Goal: Task Accomplishment & Management: Manage account settings

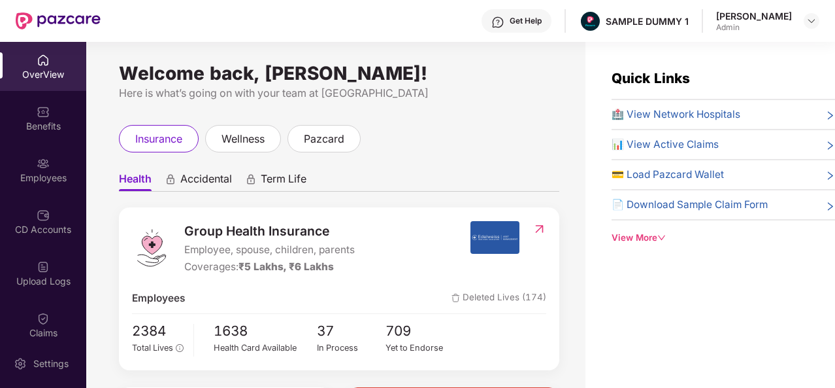
click at [537, 22] on div "Get Help" at bounding box center [526, 21] width 32 height 10
click at [380, 182] on ul "Health Accidental Term Life" at bounding box center [339, 178] width 440 height 26
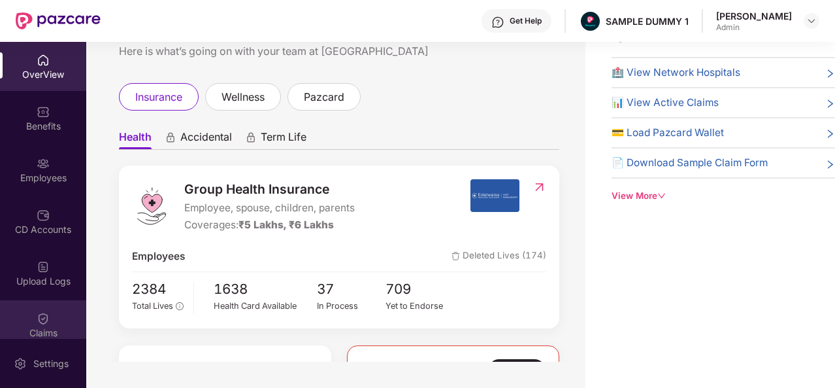
click at [41, 318] on img at bounding box center [43, 318] width 13 height 13
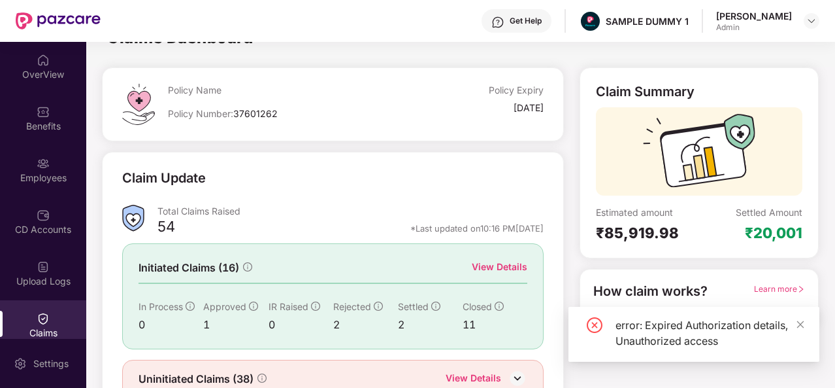
scroll to position [42, 0]
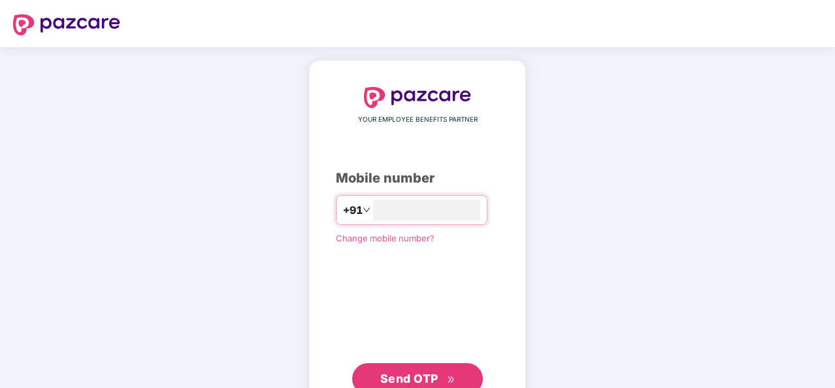
type input "**********"
click at [437, 371] on span "Send OTP" at bounding box center [409, 377] width 58 height 14
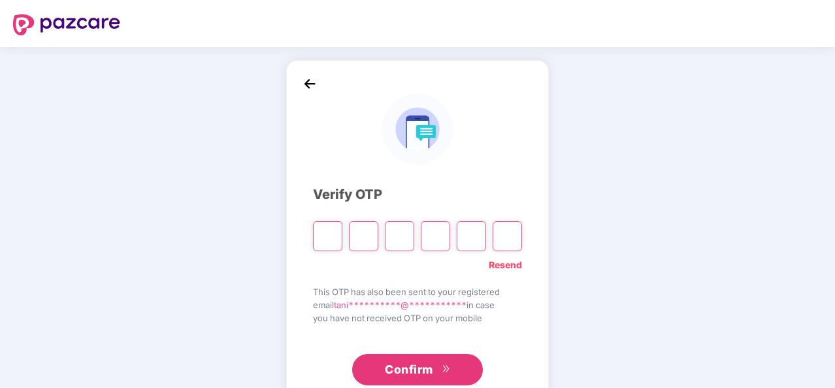
type input "*"
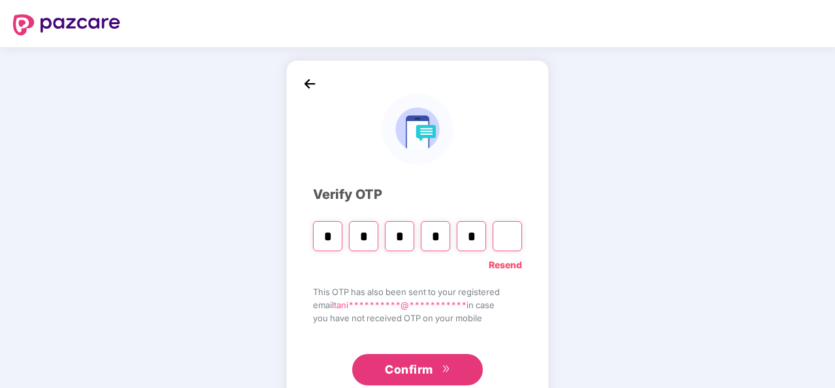
type input "*"
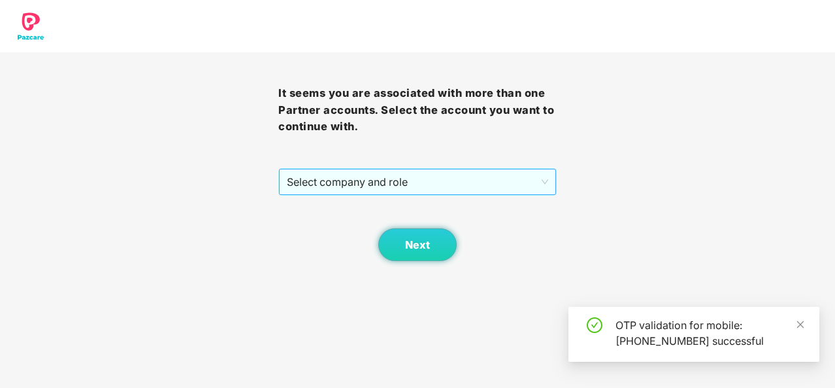
click at [496, 178] on span "Select company and role" at bounding box center [417, 181] width 261 height 25
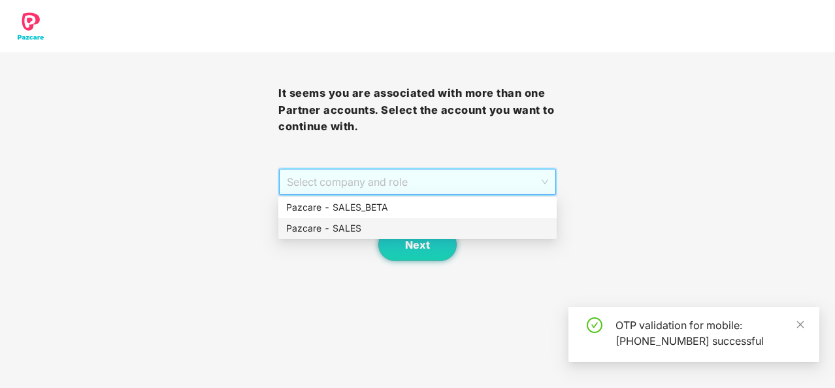
click at [395, 231] on div "Pazcare - SALES" at bounding box center [417, 228] width 263 height 14
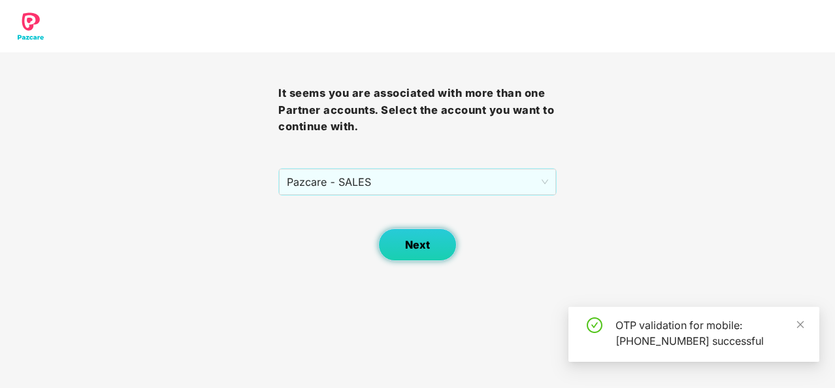
click at [413, 248] on span "Next" at bounding box center [417, 245] width 25 height 12
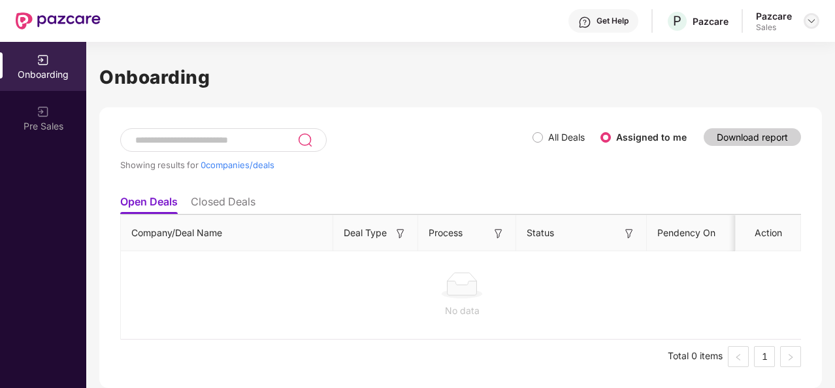
click at [812, 20] on img at bounding box center [811, 21] width 10 height 10
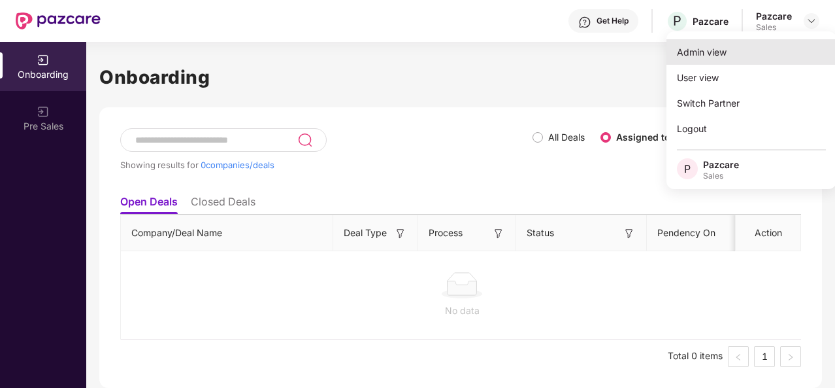
click at [731, 54] on div "Admin view" at bounding box center [752, 51] width 170 height 25
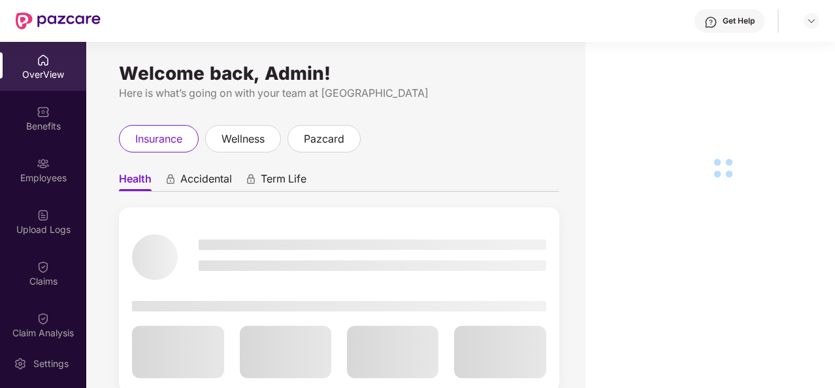
click at [37, 275] on div "Claims" at bounding box center [43, 280] width 86 height 13
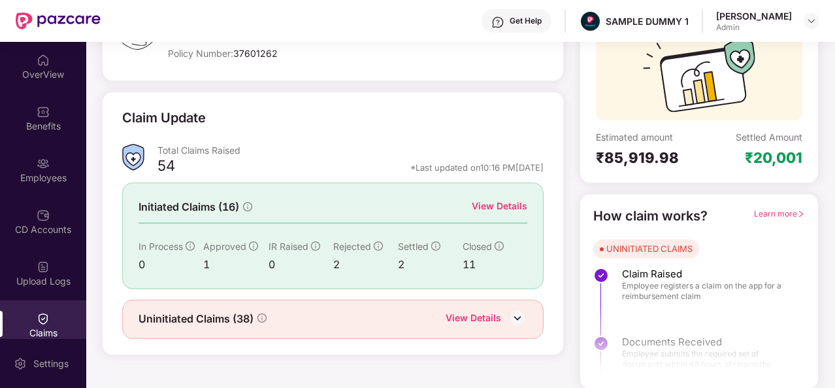
scroll to position [122, 0]
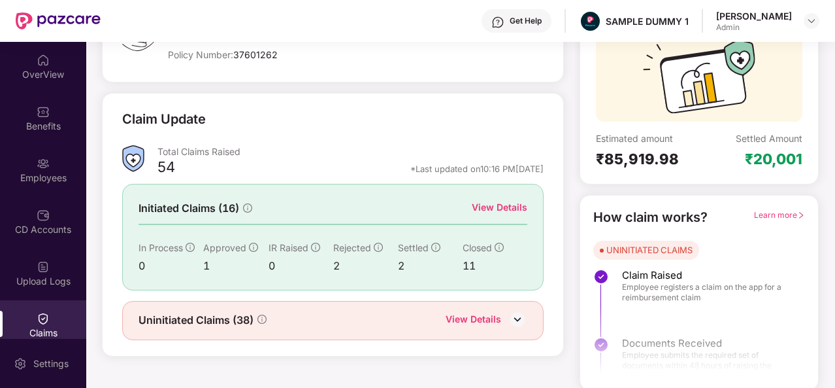
click at [514, 205] on div "View Details" at bounding box center [500, 207] width 56 height 14
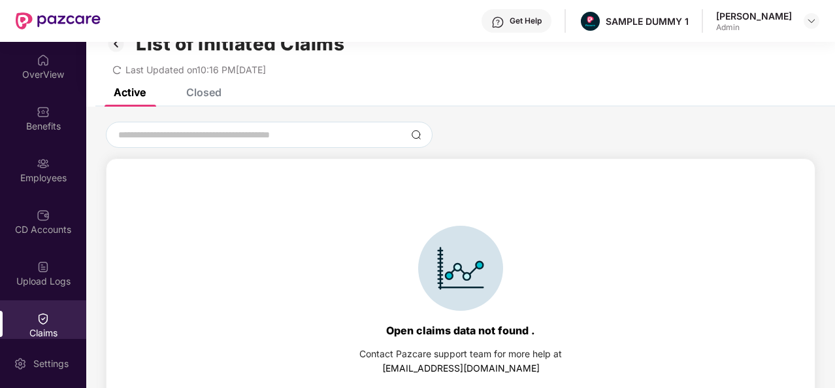
scroll to position [11, 0]
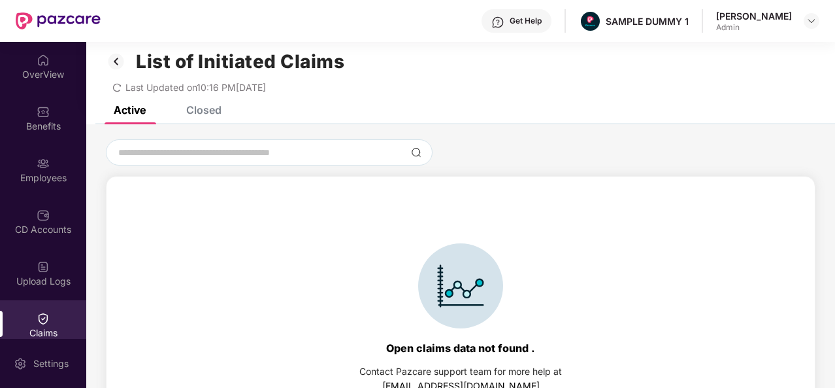
click at [203, 110] on div "Closed" at bounding box center [203, 109] width 35 height 13
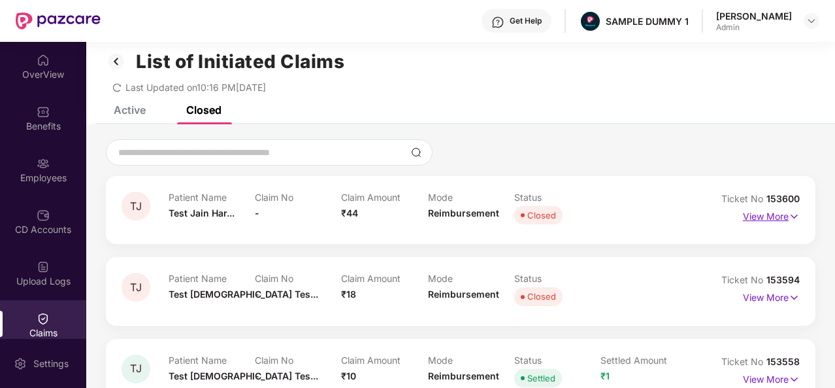
click at [765, 212] on p "View More" at bounding box center [771, 215] width 57 height 18
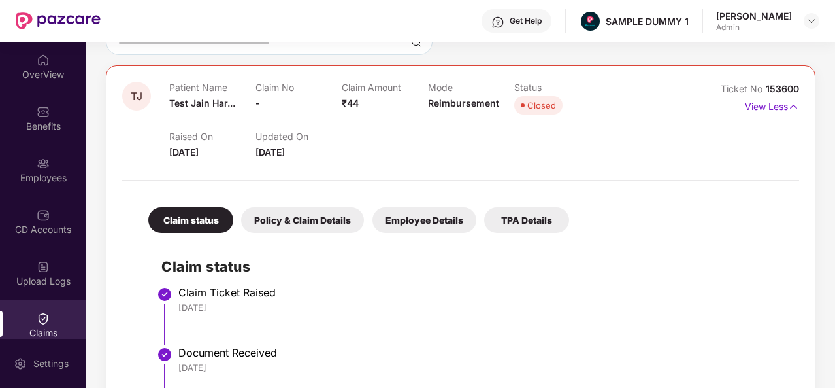
scroll to position [118, 0]
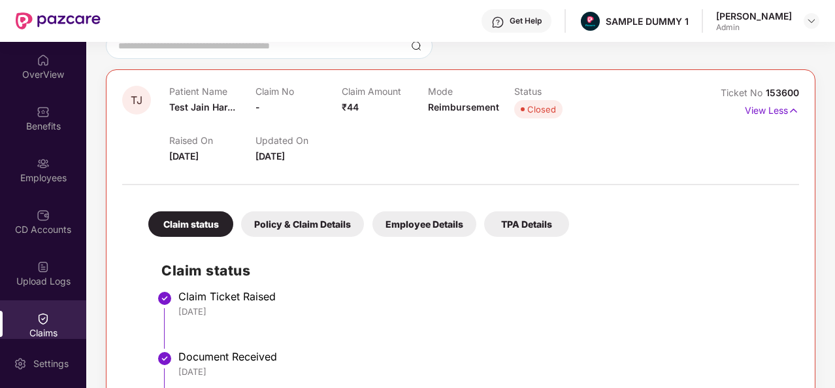
click at [289, 223] on div "Policy & Claim Details" at bounding box center [302, 223] width 123 height 25
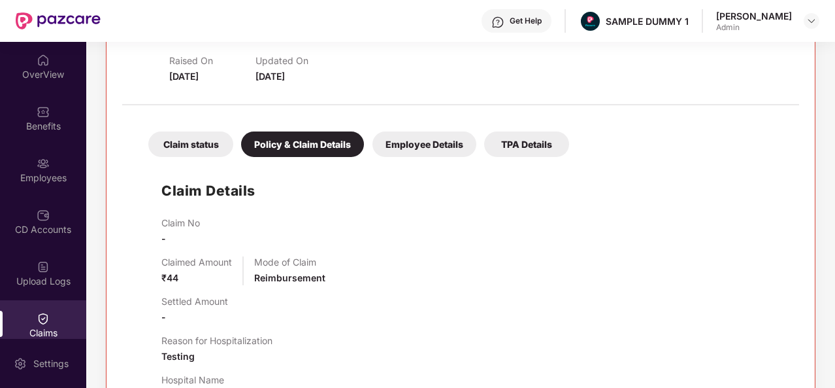
scroll to position [197, 0]
click at [454, 137] on div "Employee Details" at bounding box center [425, 144] width 104 height 25
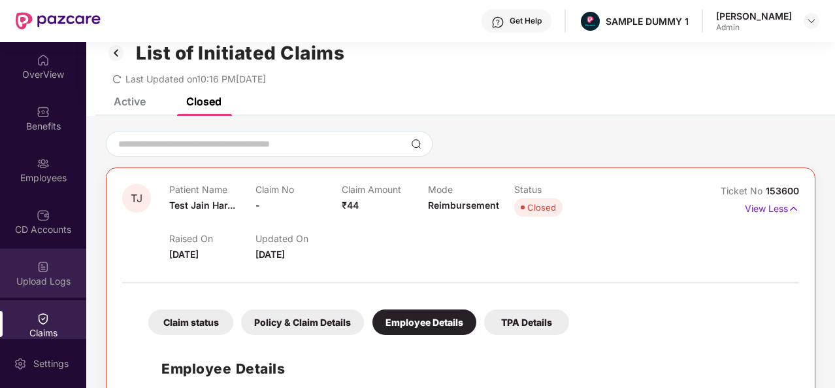
scroll to position [0, 0]
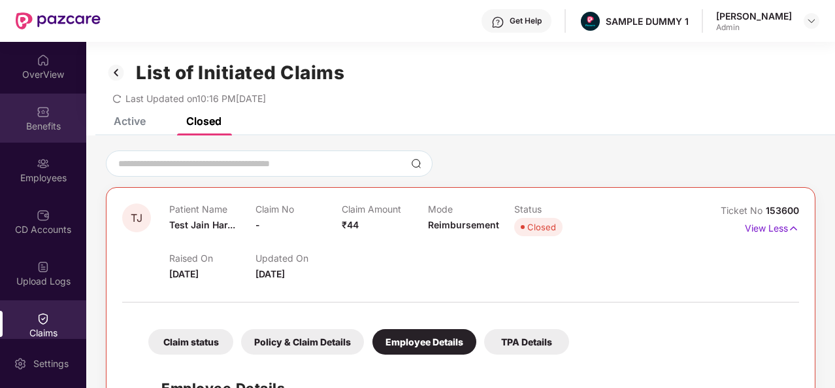
click at [46, 109] on img at bounding box center [43, 111] width 13 height 13
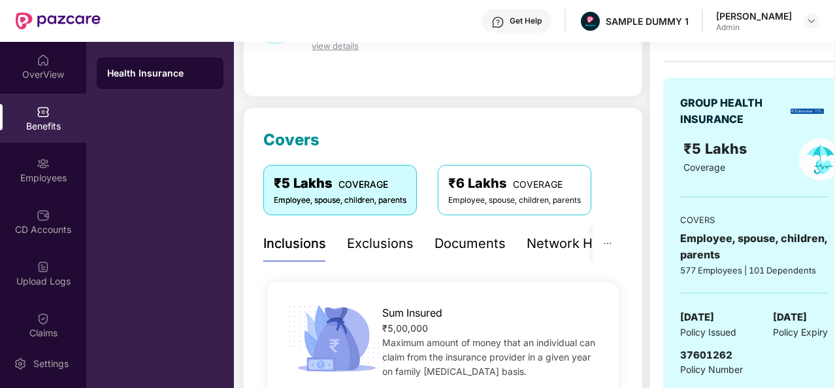
scroll to position [82, 0]
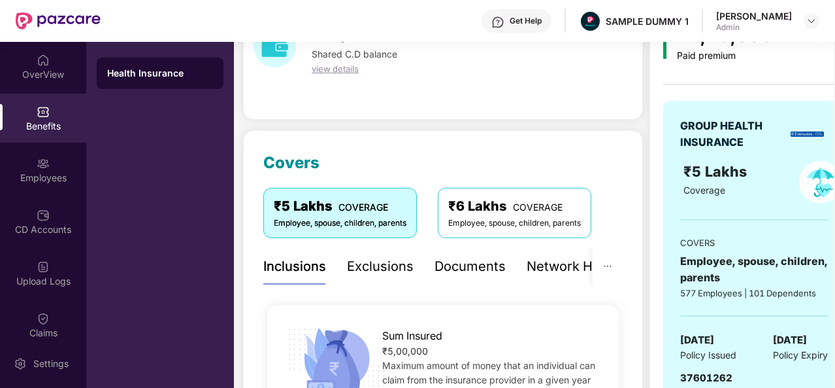
click at [374, 269] on div "Exclusions" at bounding box center [380, 266] width 67 height 20
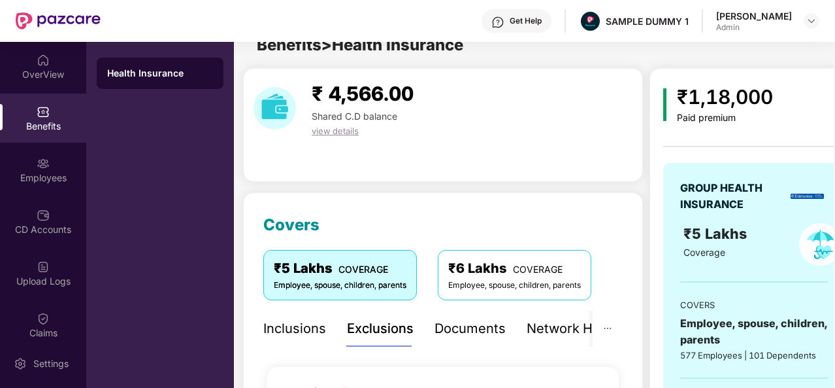
scroll to position [18, 0]
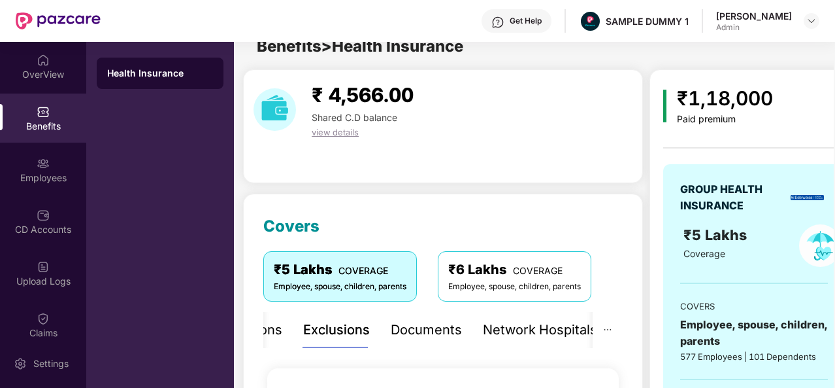
click at [407, 329] on div "Documents" at bounding box center [426, 330] width 71 height 20
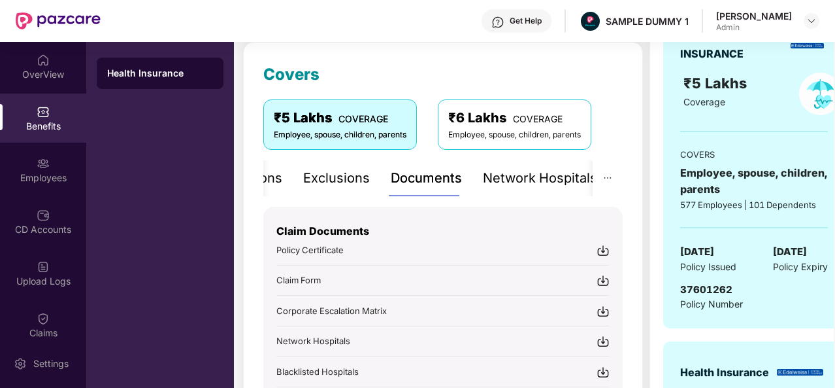
scroll to position [244, 0]
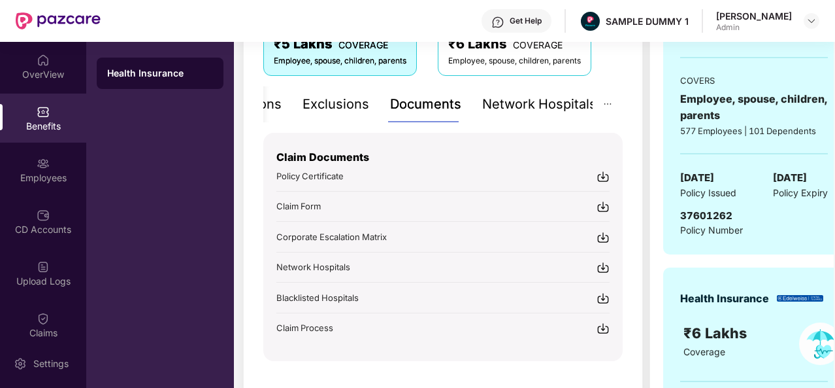
click at [532, 112] on div "Network Hospitals" at bounding box center [539, 104] width 114 height 20
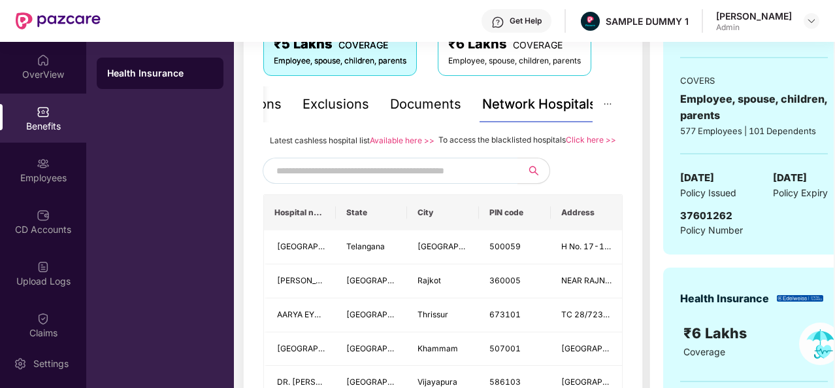
click at [389, 180] on input "text" at bounding box center [388, 171] width 224 height 20
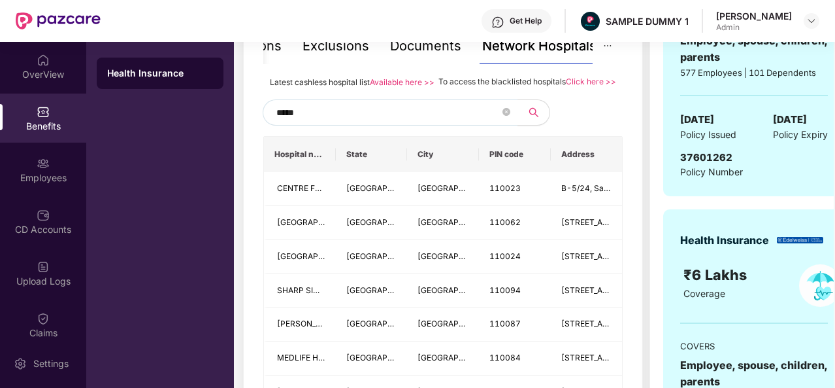
scroll to position [306, 0]
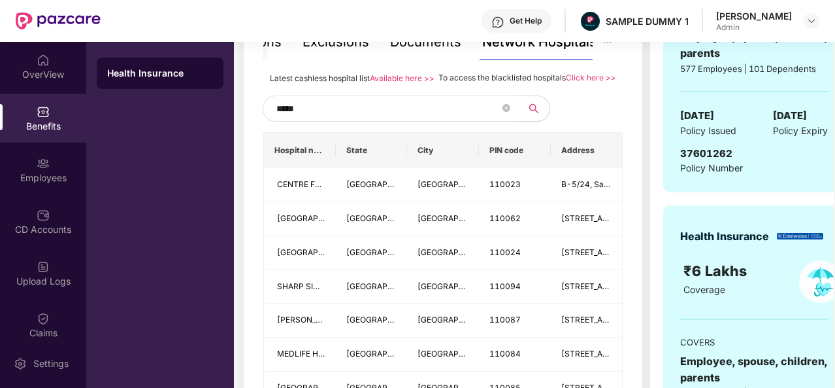
click at [410, 118] on input "*****" at bounding box center [388, 109] width 224 height 20
type input "*"
type input "*******"
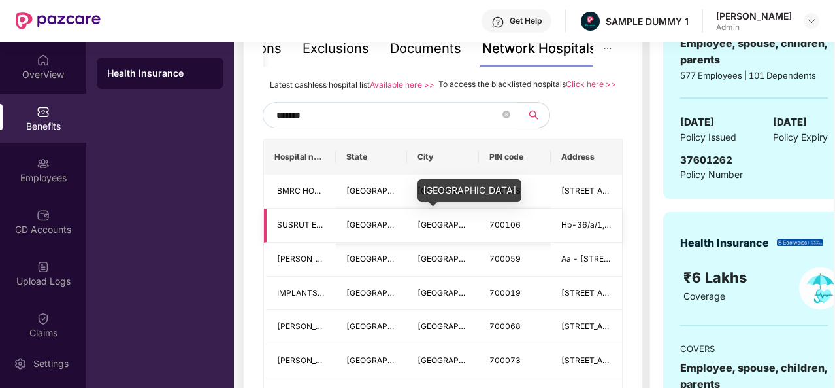
scroll to position [297, 0]
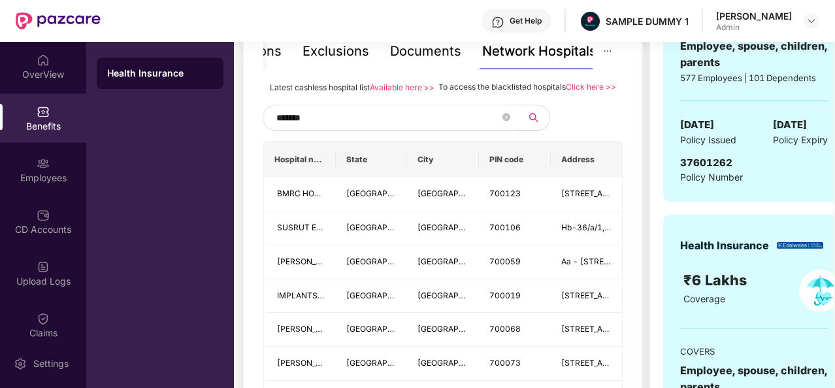
click at [327, 127] on input "*******" at bounding box center [388, 118] width 224 height 20
click at [504, 121] on icon "close-circle" at bounding box center [507, 117] width 8 height 8
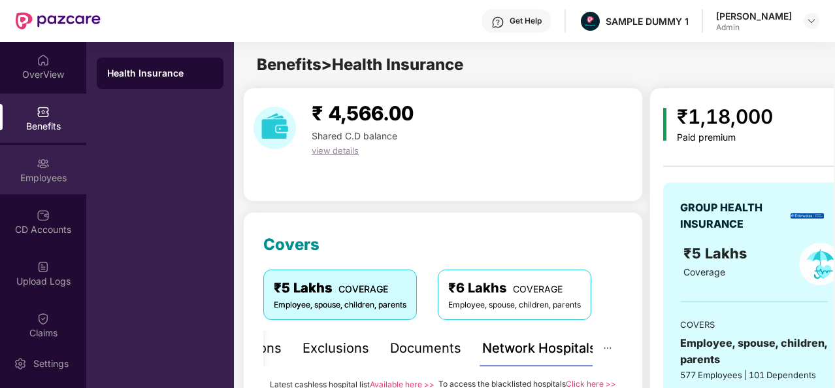
click at [45, 159] on img at bounding box center [43, 163] width 13 height 13
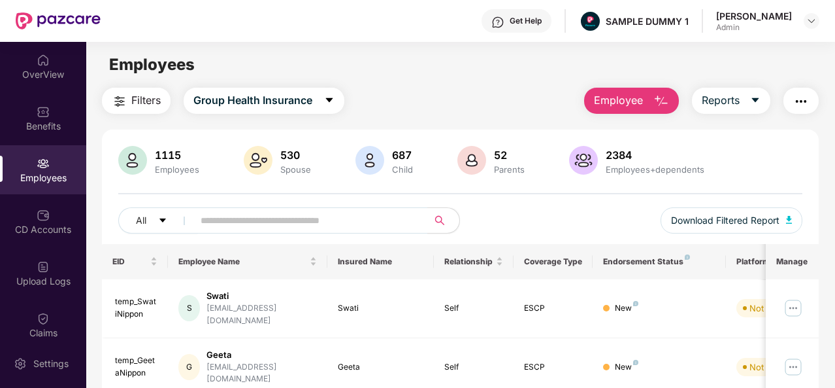
click at [618, 99] on span "Employee" at bounding box center [618, 100] width 49 height 16
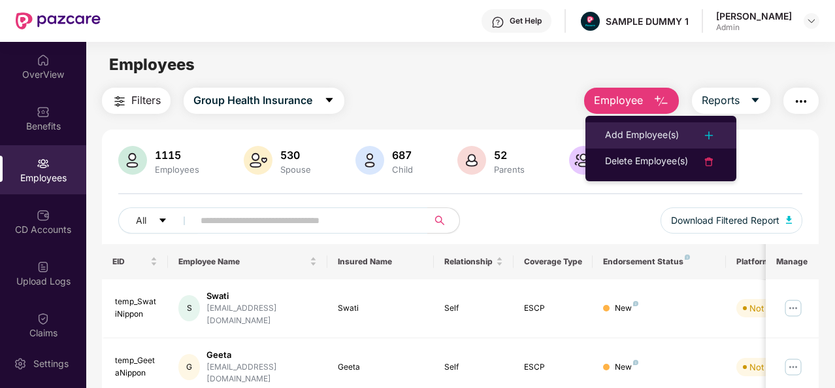
click at [669, 131] on div "Add Employee(s)" at bounding box center [642, 135] width 74 height 16
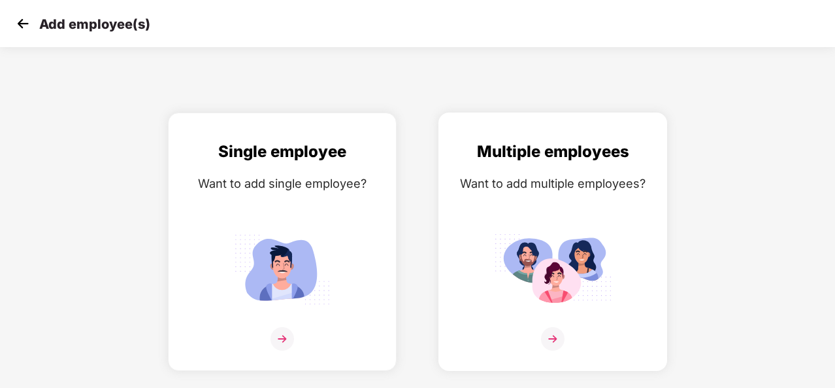
click at [555, 331] on img at bounding box center [553, 339] width 24 height 24
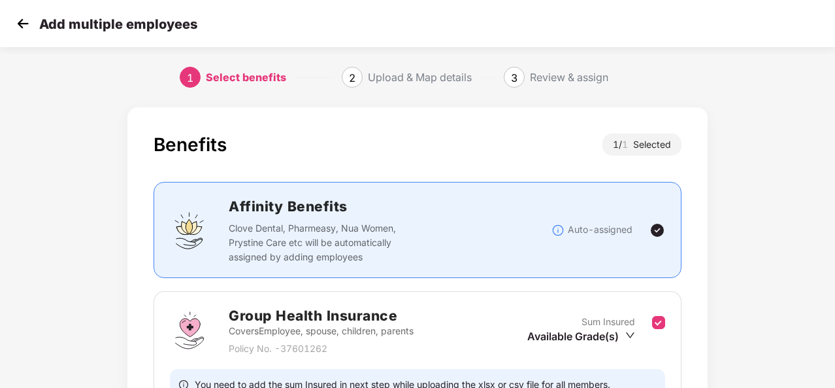
drag, startPoint x: 693, startPoint y: 291, endPoint x: 685, endPoint y: 246, distance: 46.4
click at [685, 246] on div "Benefits 1 / 1 Selected Affinity Benefits Clove Dental, Pharmeasy, Nua Women, P…" at bounding box center [417, 300] width 580 height 387
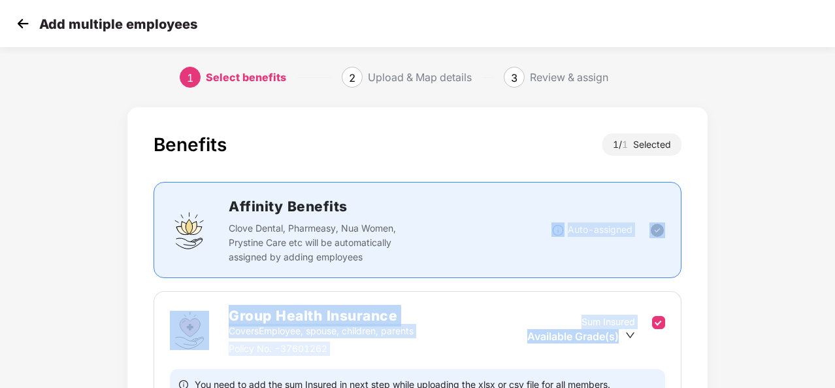
scroll to position [138, 0]
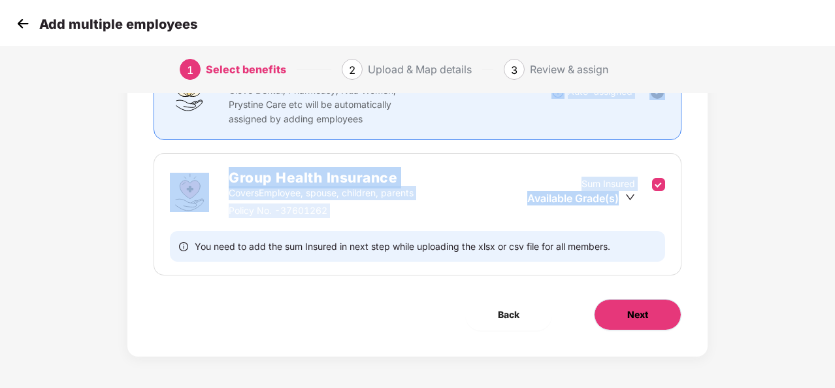
click at [631, 308] on span "Next" at bounding box center [637, 314] width 21 height 14
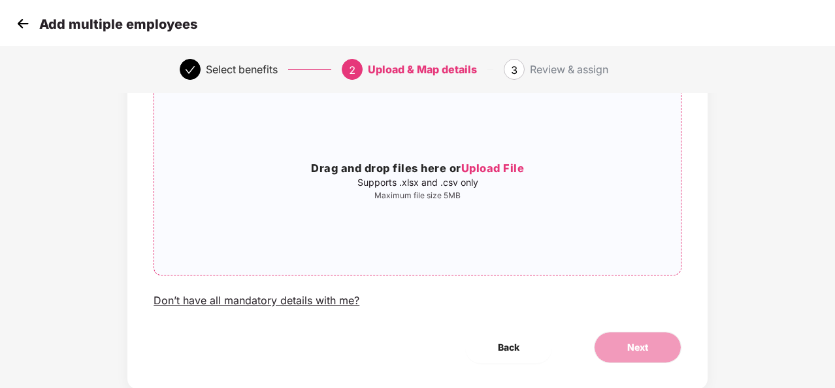
scroll to position [104, 0]
click at [284, 297] on div "Don’t have all mandatory details with me?" at bounding box center [257, 300] width 206 height 14
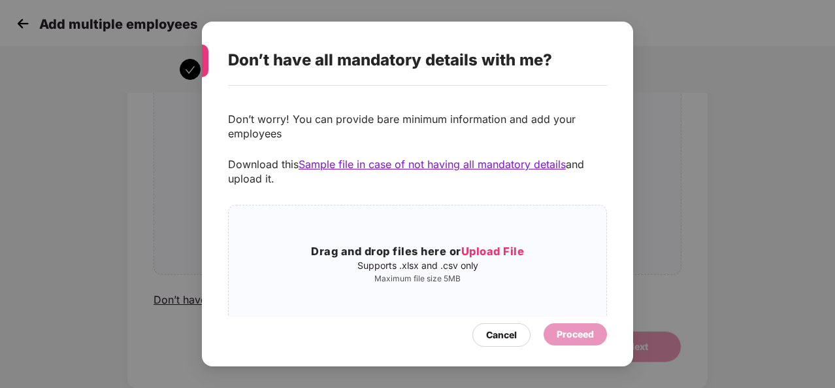
scroll to position [137, 0]
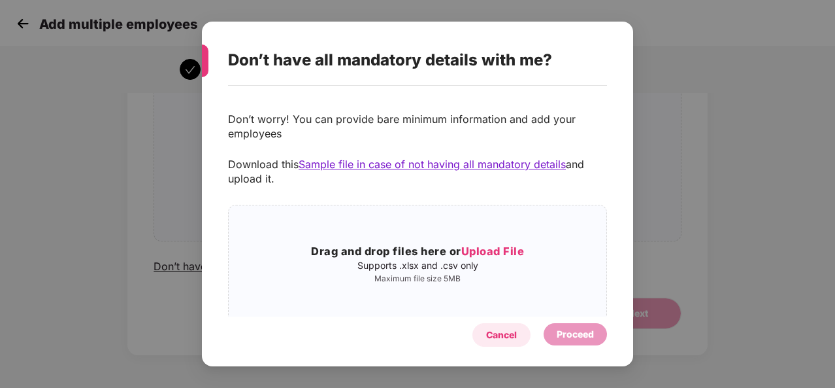
click at [514, 338] on div "Cancel" at bounding box center [501, 334] width 31 height 14
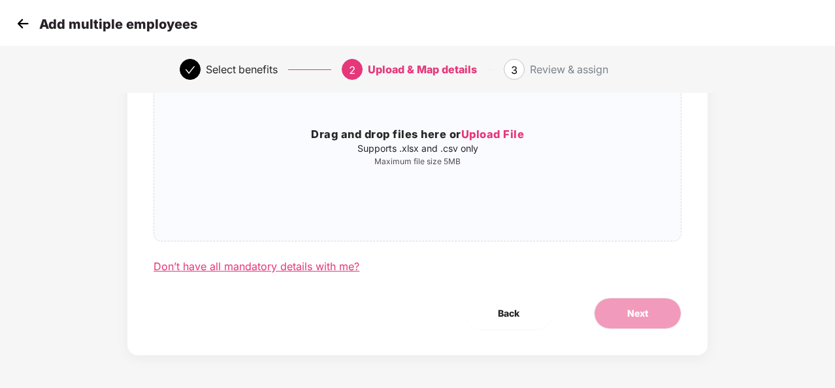
click at [271, 267] on div "Don’t have all mandatory details with me?" at bounding box center [257, 266] width 206 height 14
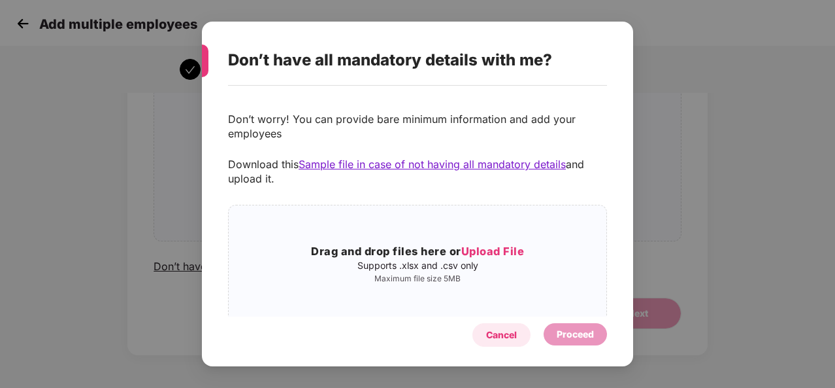
click at [491, 335] on div "Cancel" at bounding box center [501, 334] width 31 height 14
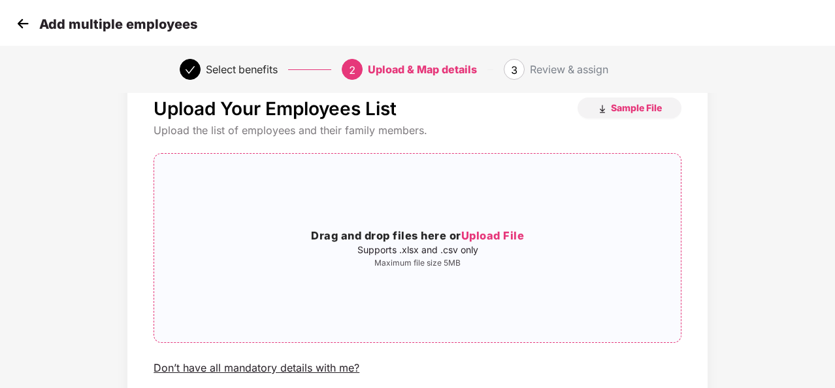
scroll to position [23, 0]
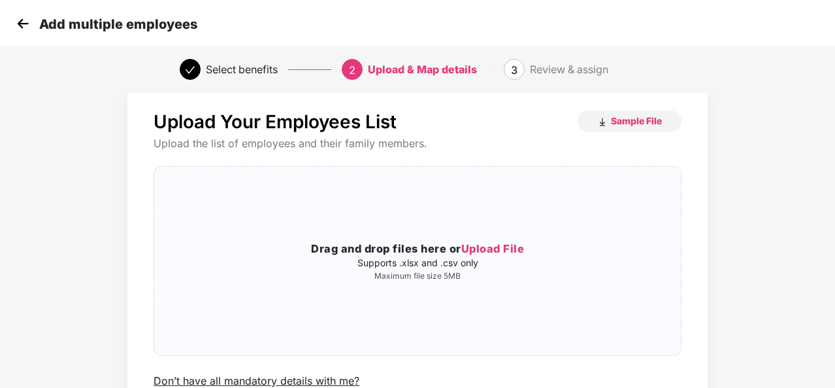
click at [16, 25] on img at bounding box center [23, 24] width 20 height 20
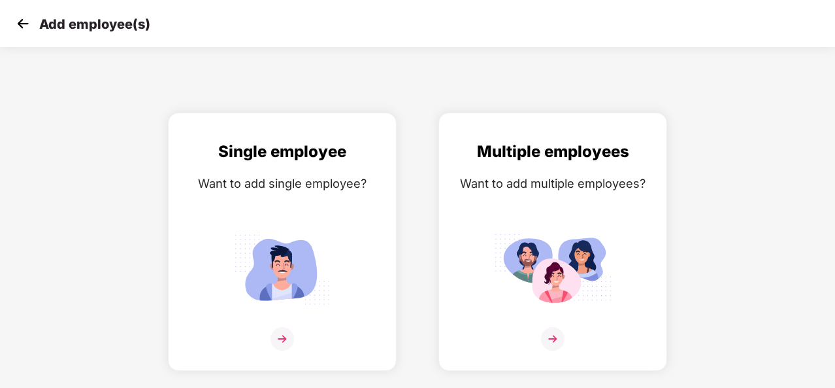
click at [16, 25] on img at bounding box center [23, 24] width 20 height 20
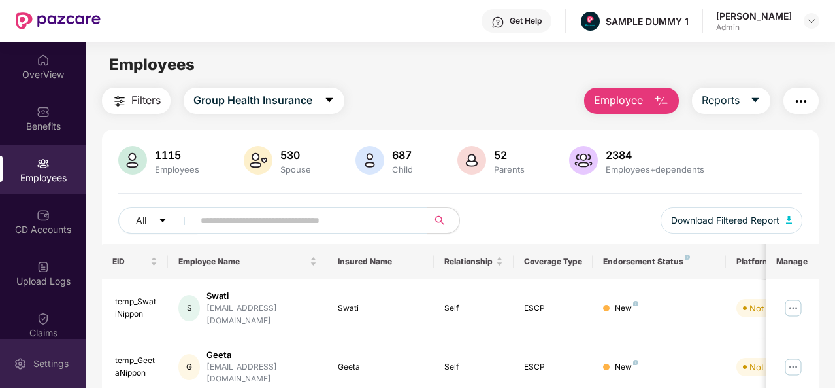
click at [60, 348] on div "Settings" at bounding box center [43, 363] width 86 height 49
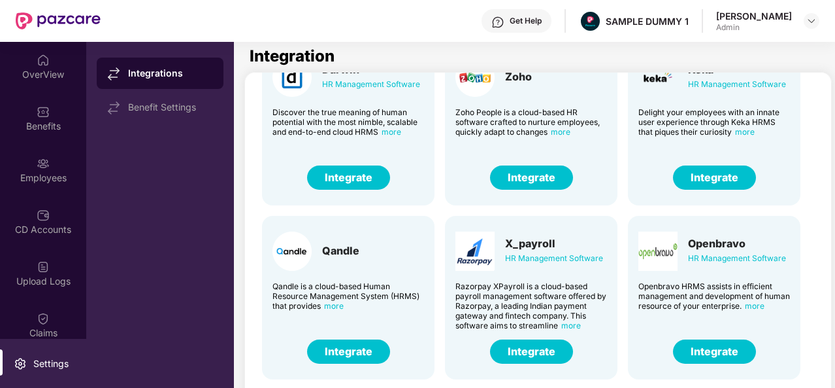
scroll to position [67, 0]
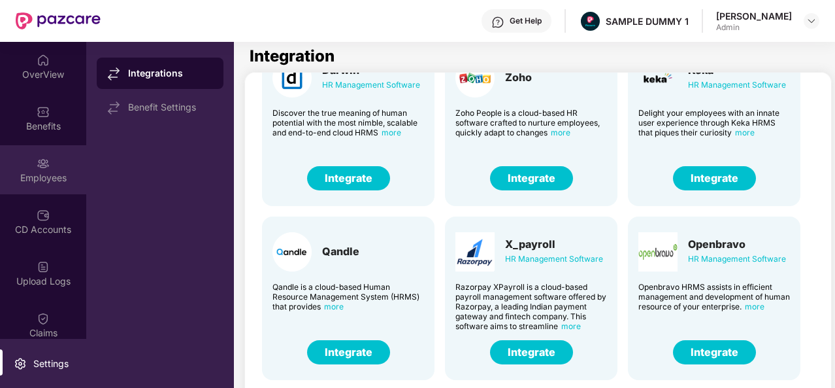
click at [50, 179] on div "Employees" at bounding box center [43, 177] width 86 height 13
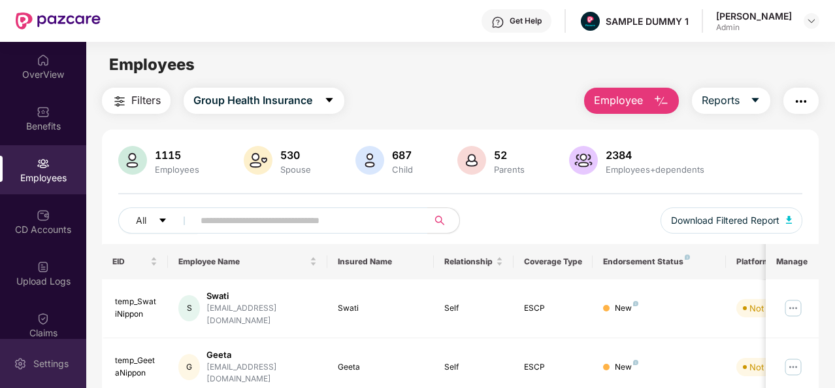
click at [37, 355] on div "Settings" at bounding box center [43, 363] width 86 height 49
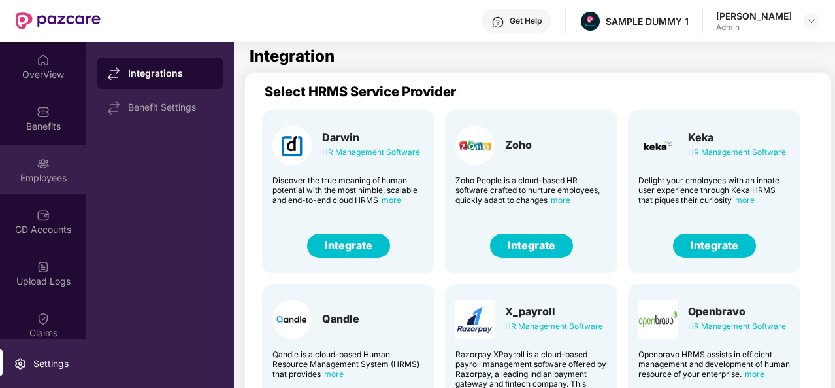
click at [30, 172] on div "Employees" at bounding box center [43, 177] width 86 height 13
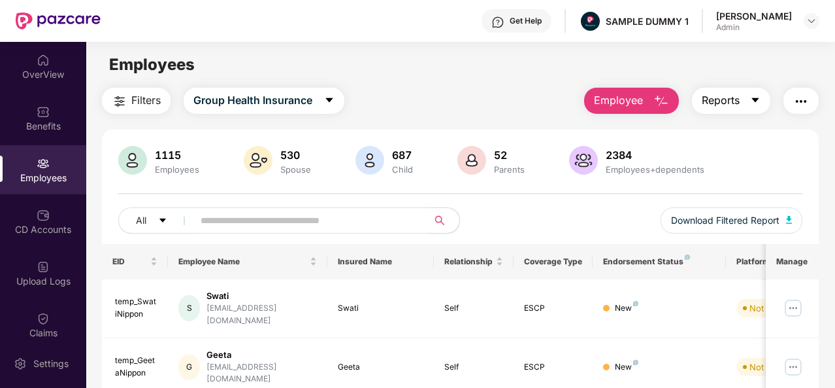
click at [745, 95] on button "Reports" at bounding box center [731, 101] width 78 height 26
click at [807, 235] on div "1115 Employees 530 Spouse 687 Child [DEMOGRAPHIC_DATA] Parents 2384 Employees+d…" at bounding box center [460, 195] width 717 height 98
click at [811, 102] on button "button" at bounding box center [801, 101] width 35 height 26
click at [538, 231] on div "All Download Filtered Report" at bounding box center [460, 225] width 684 height 37
click at [51, 217] on div "CD Accounts" at bounding box center [43, 221] width 86 height 49
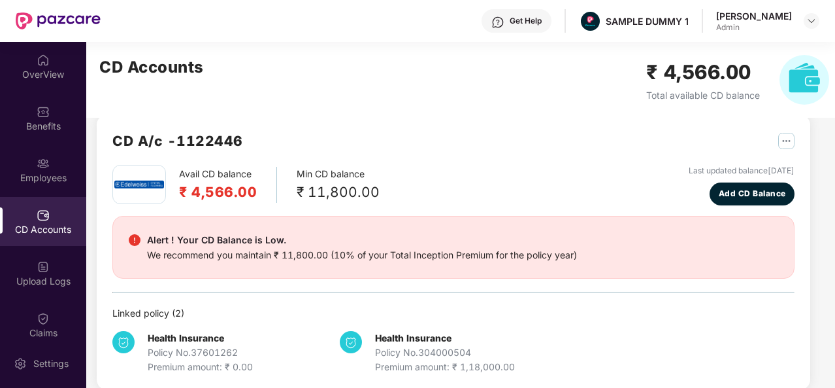
scroll to position [18, 0]
click at [813, 22] on img at bounding box center [811, 21] width 10 height 10
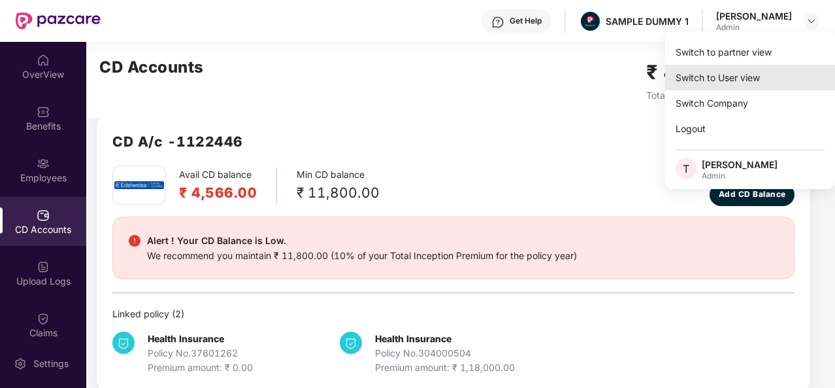
click at [754, 75] on div "Switch to User view" at bounding box center [750, 77] width 170 height 25
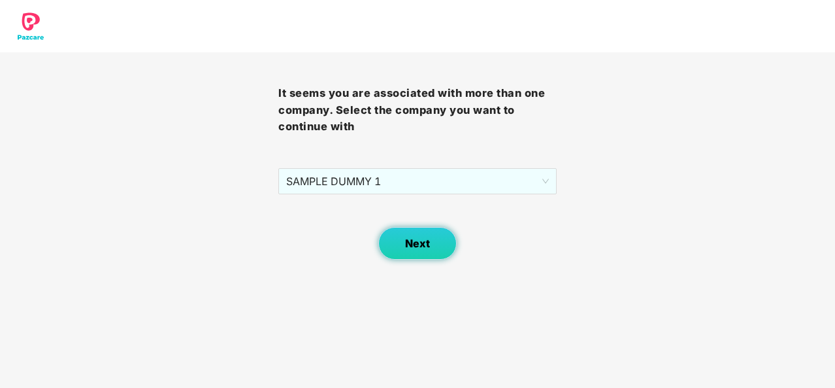
click at [432, 235] on button "Next" at bounding box center [417, 243] width 78 height 33
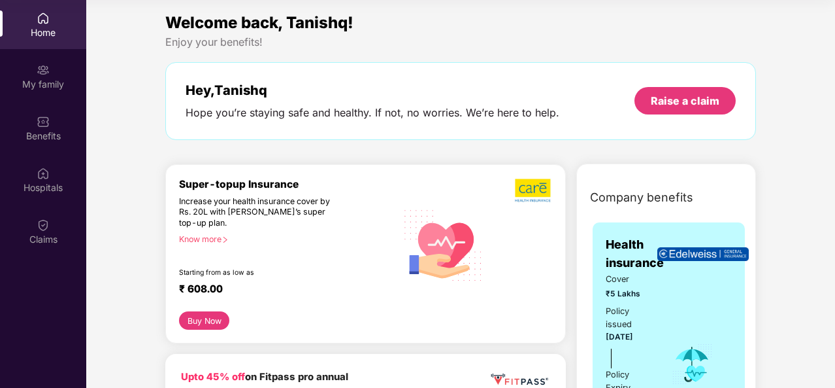
scroll to position [0, 0]
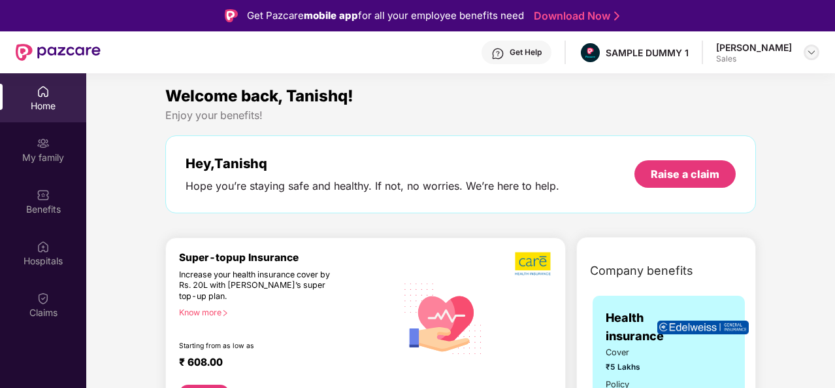
click at [808, 52] on img at bounding box center [811, 52] width 10 height 10
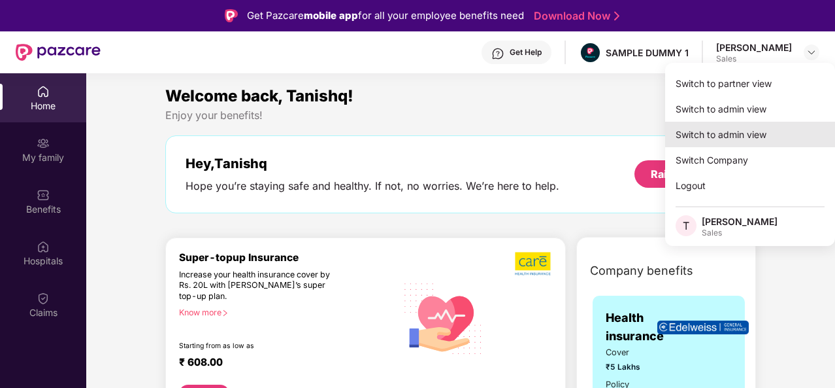
click at [755, 125] on div "Switch to admin view" at bounding box center [750, 134] width 170 height 25
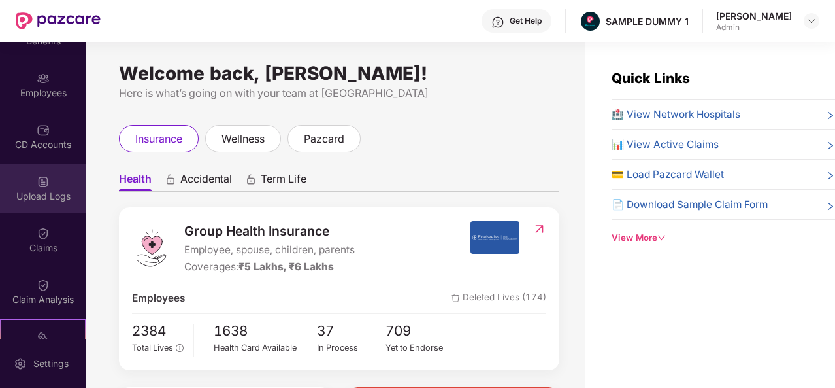
scroll to position [90, 0]
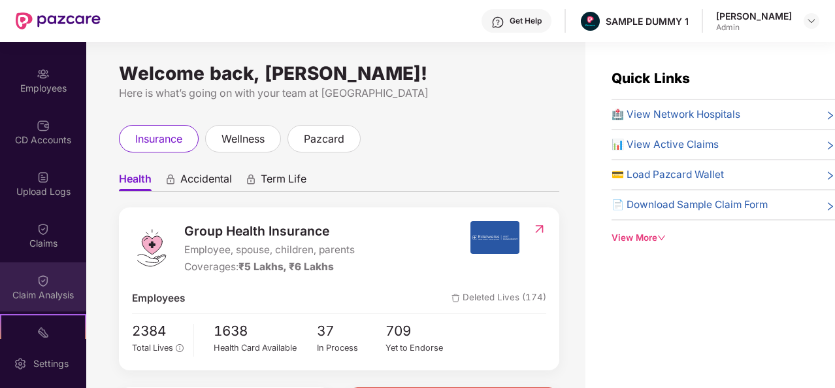
click at [59, 291] on div "Claim Analysis" at bounding box center [43, 294] width 86 height 13
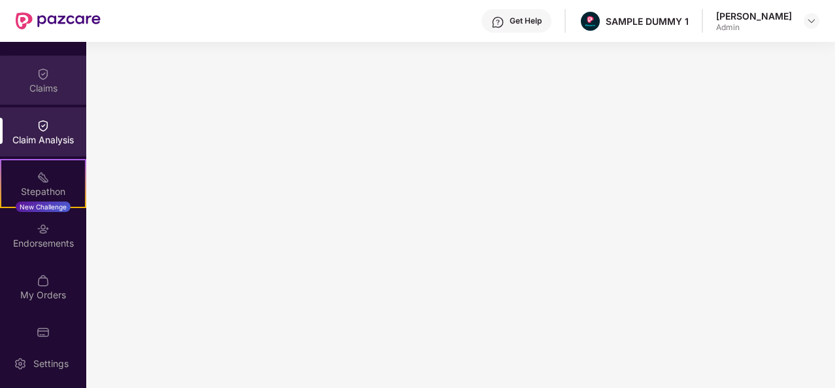
scroll to position [271, 0]
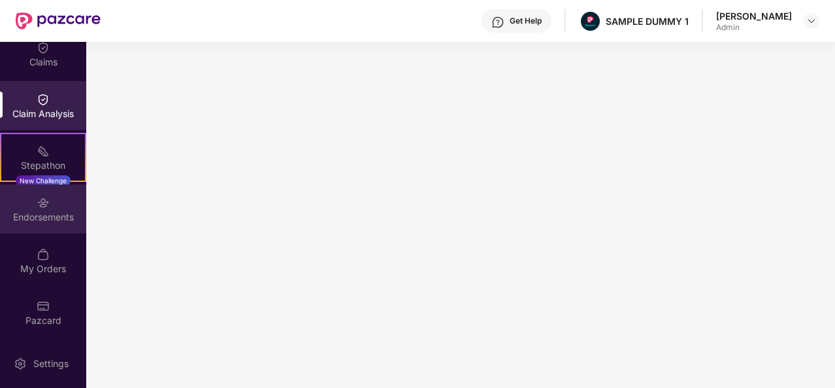
click at [59, 210] on div "Endorsements" at bounding box center [43, 216] width 86 height 13
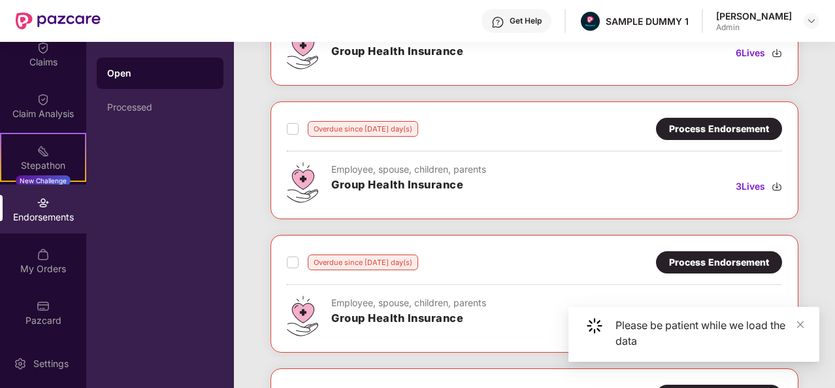
scroll to position [148, 0]
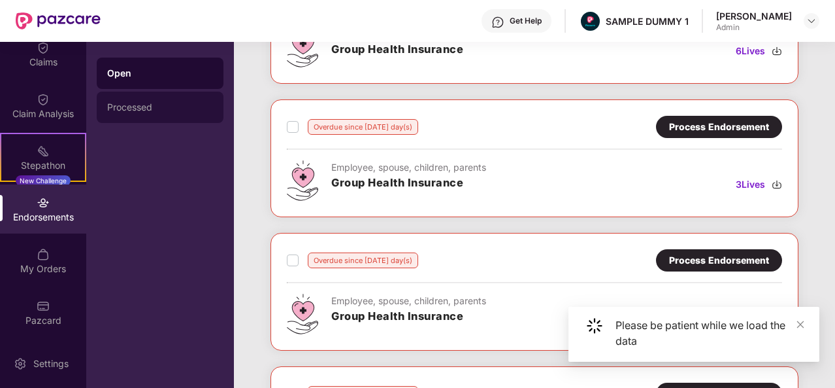
click at [116, 100] on div "Processed" at bounding box center [160, 106] width 127 height 31
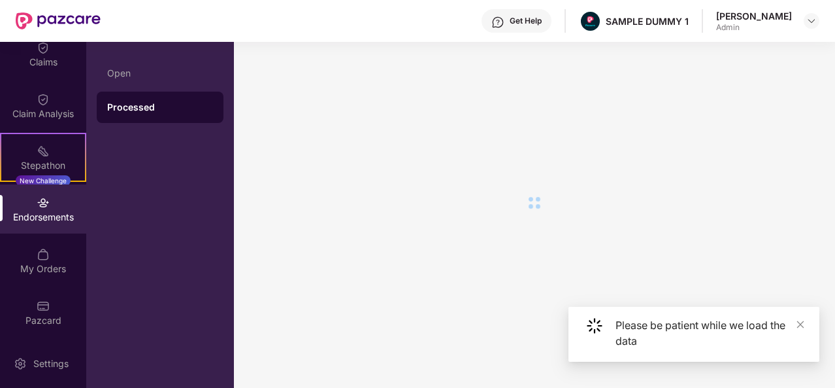
scroll to position [0, 0]
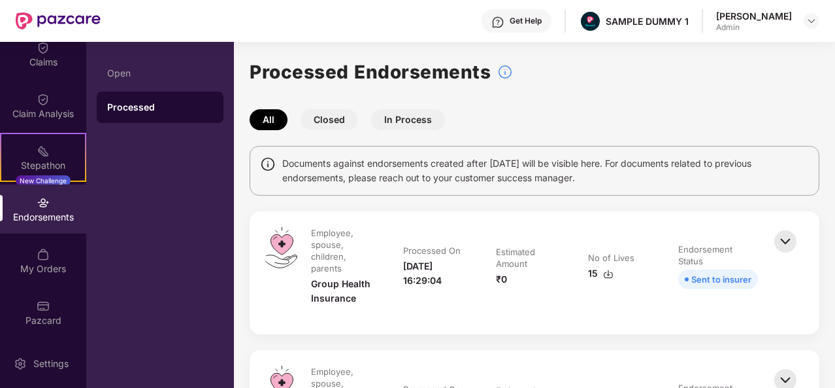
click at [786, 239] on img at bounding box center [785, 241] width 29 height 29
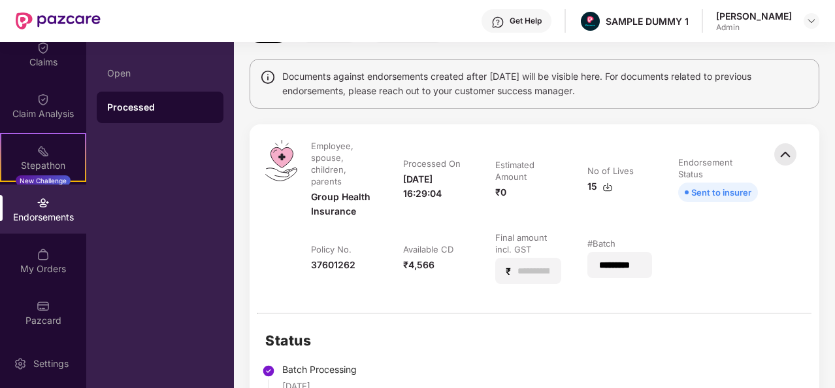
scroll to position [86, 0]
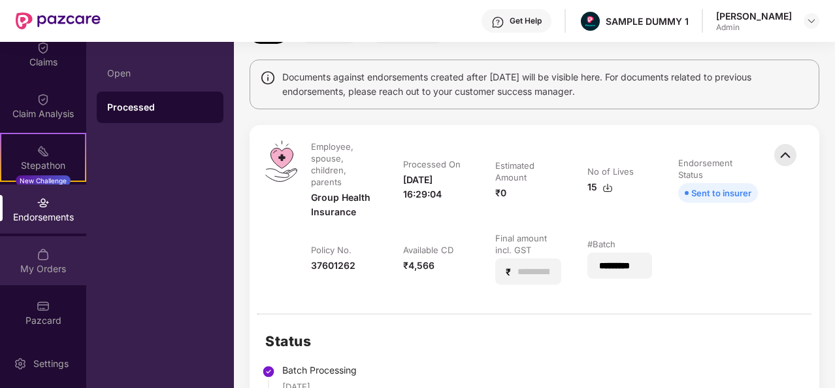
click at [37, 250] on img at bounding box center [43, 254] width 13 height 13
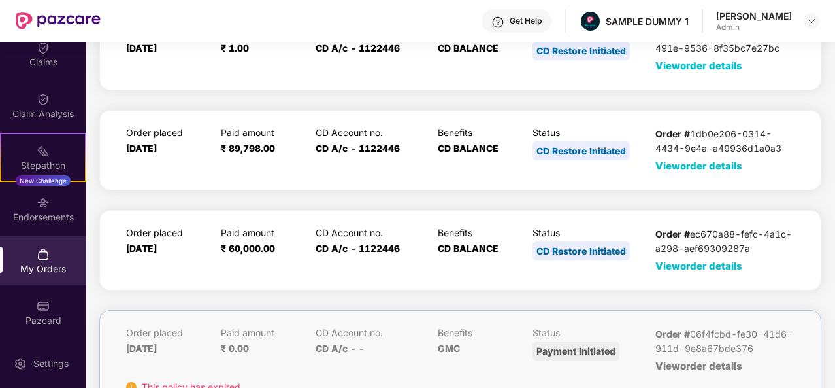
scroll to position [0, 0]
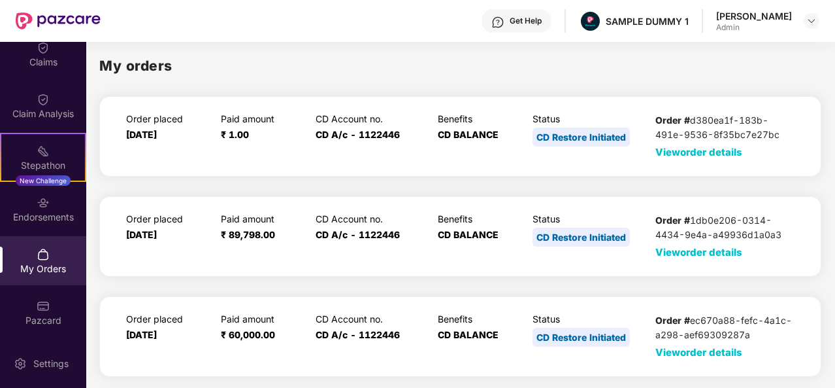
click at [672, 154] on span "View order details" at bounding box center [698, 152] width 87 height 12
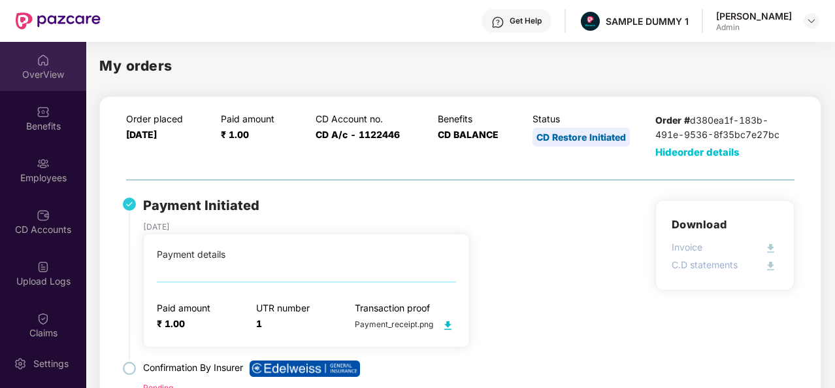
click at [39, 76] on div "OverView" at bounding box center [43, 74] width 86 height 13
